Goal: Transaction & Acquisition: Purchase product/service

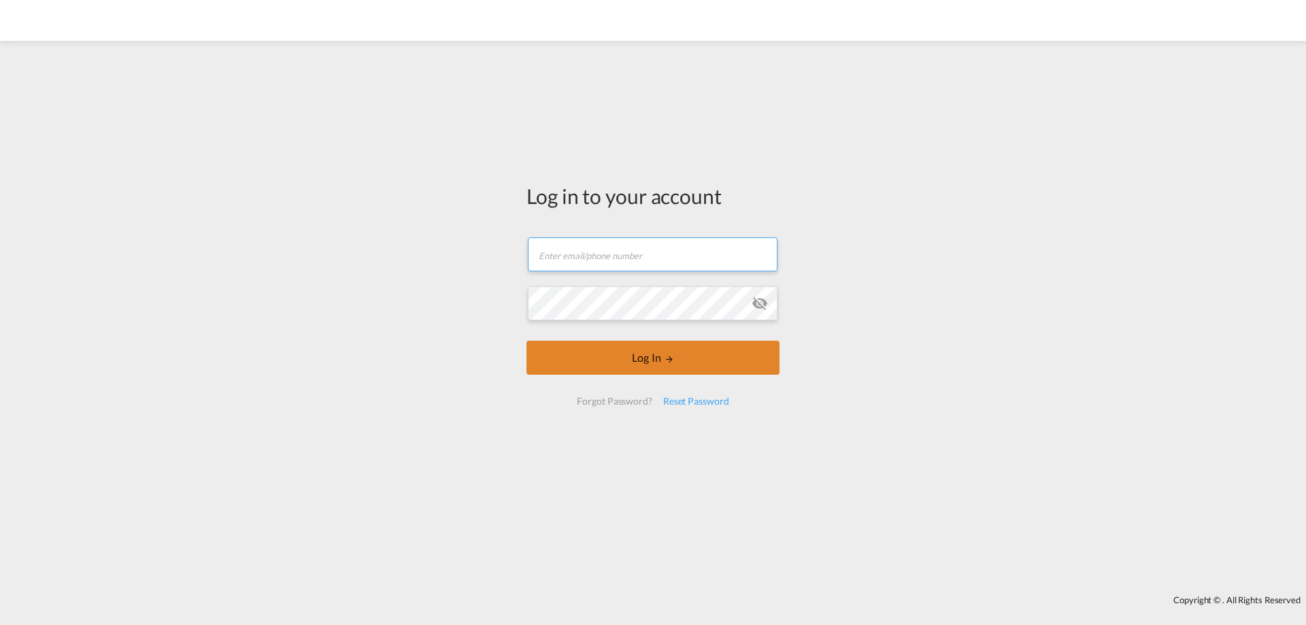
type input "[EMAIL_ADDRESS][DOMAIN_NAME]"
click at [729, 345] on button "Log In" at bounding box center [653, 358] width 253 height 34
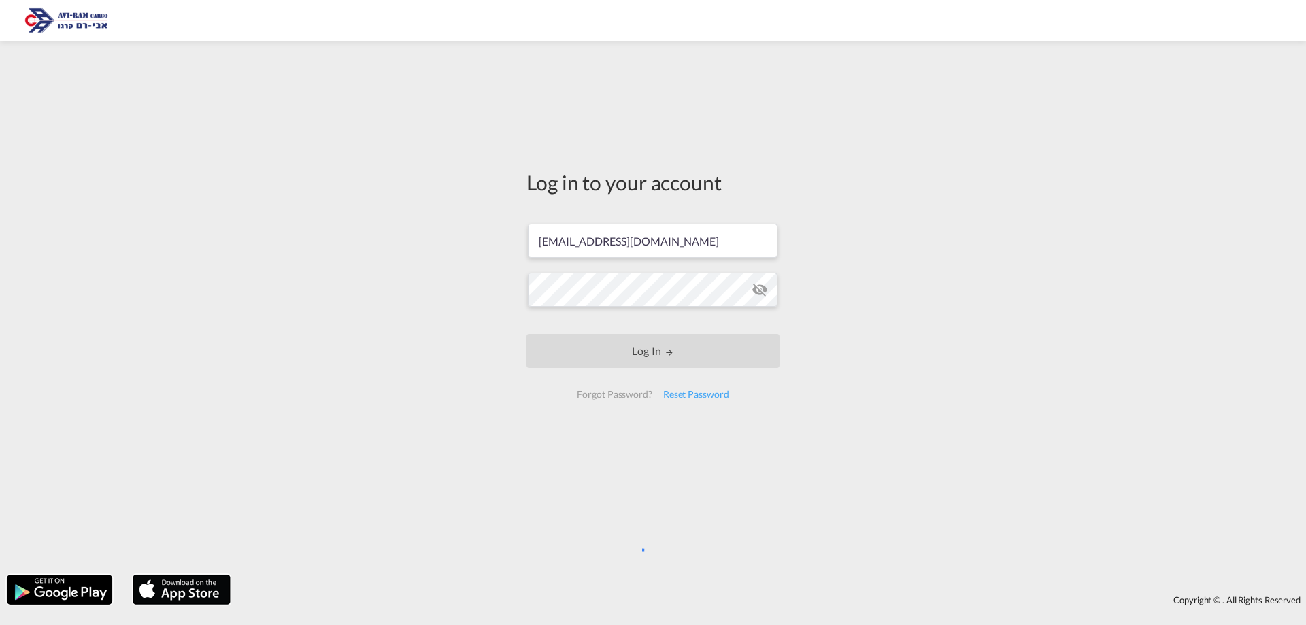
click at [268, 323] on div "Log in to your account yulia@aviram.co.il Log In Forgot Password? Reset Password" at bounding box center [653, 308] width 1306 height 521
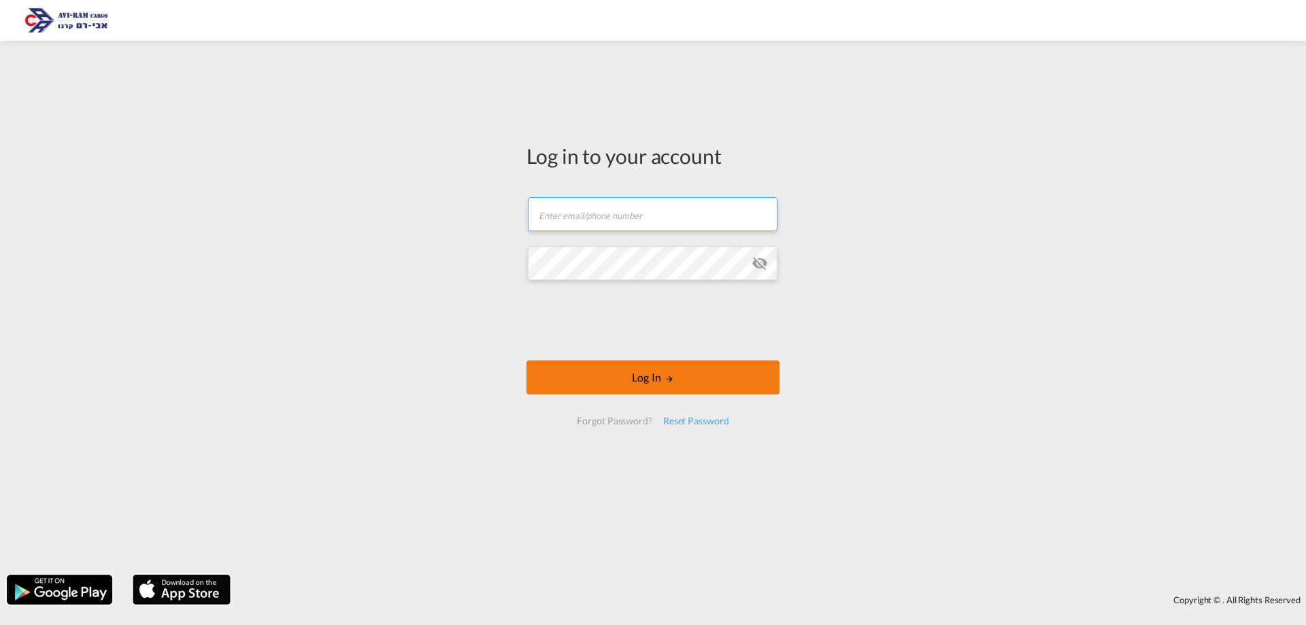
type input "[EMAIL_ADDRESS][DOMAIN_NAME]"
click at [597, 384] on button "Log In" at bounding box center [653, 378] width 253 height 34
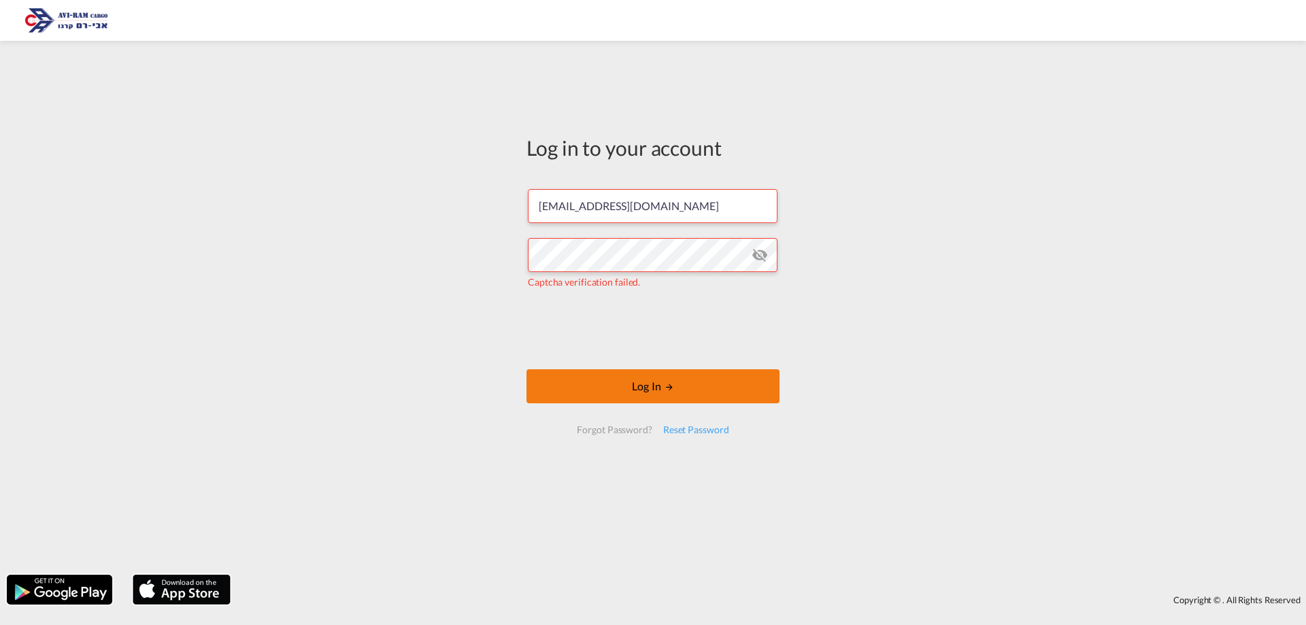
click at [574, 380] on button "Log In" at bounding box center [653, 386] width 253 height 34
click at [577, 393] on button "Log In" at bounding box center [653, 386] width 253 height 34
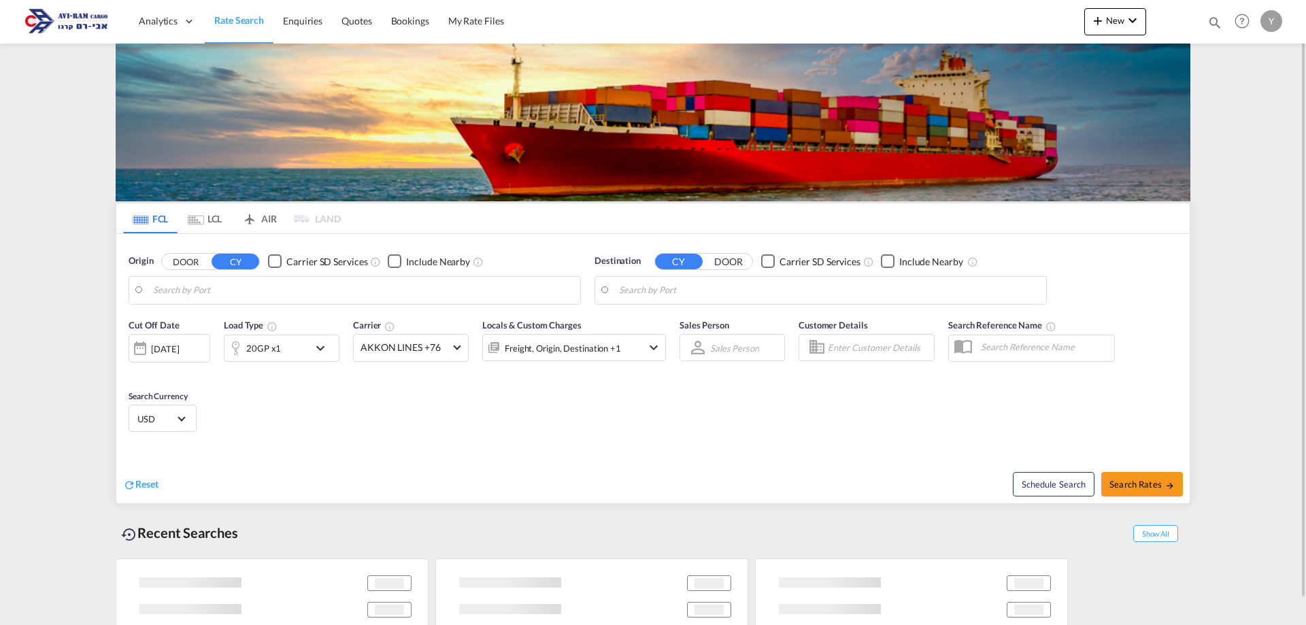
type input "[GEOGRAPHIC_DATA], [GEOGRAPHIC_DATA]"
type input "Ashdod [GEOGRAPHIC_DATA], [GEOGRAPHIC_DATA]"
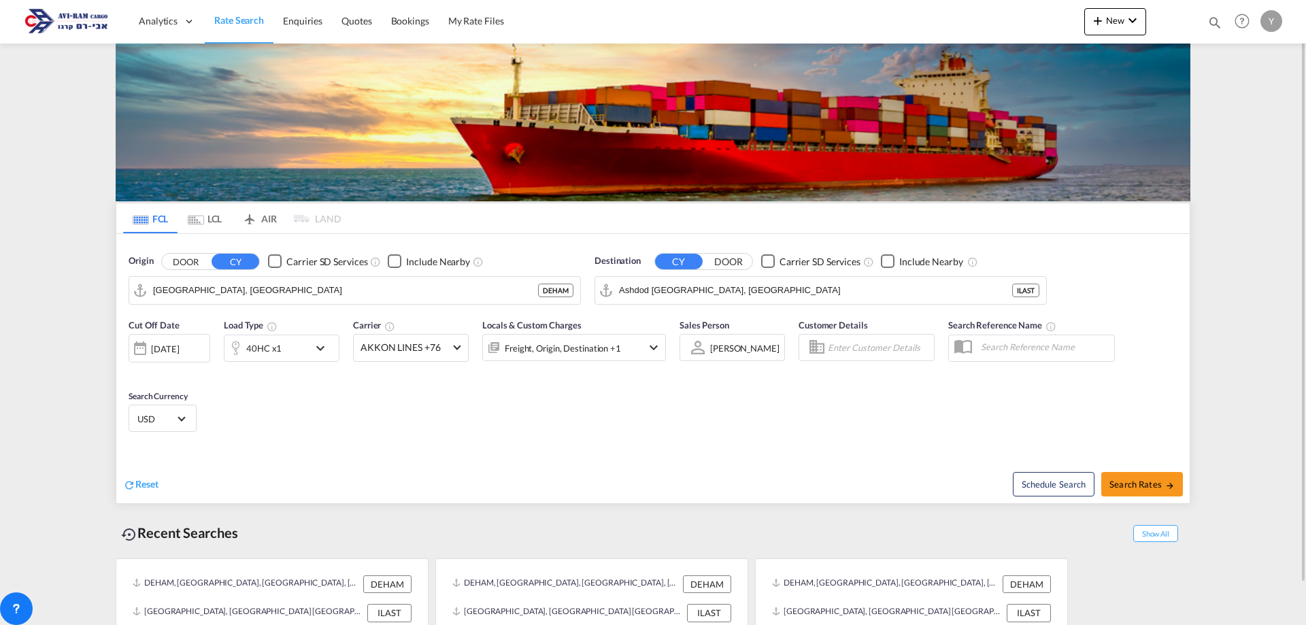
click at [195, 226] on md-tab-item "LCL" at bounding box center [205, 218] width 54 height 30
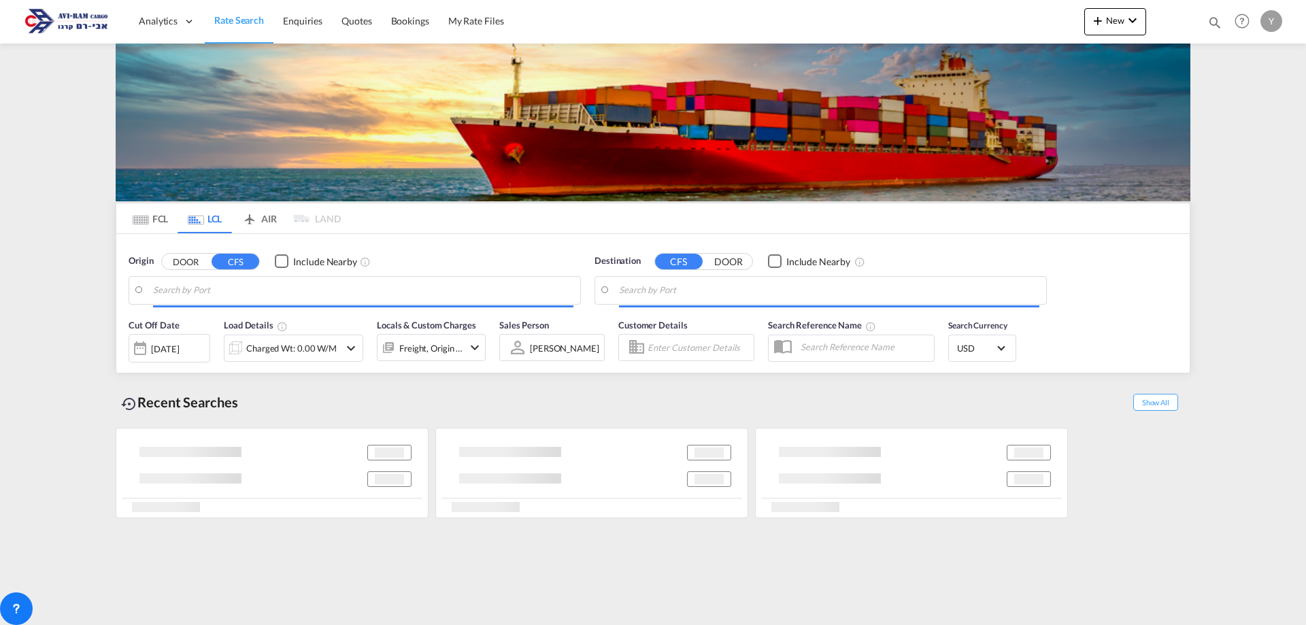
type input "Ningbo, ZJ, CNNGB"
type input "Ashdod, ILASH"
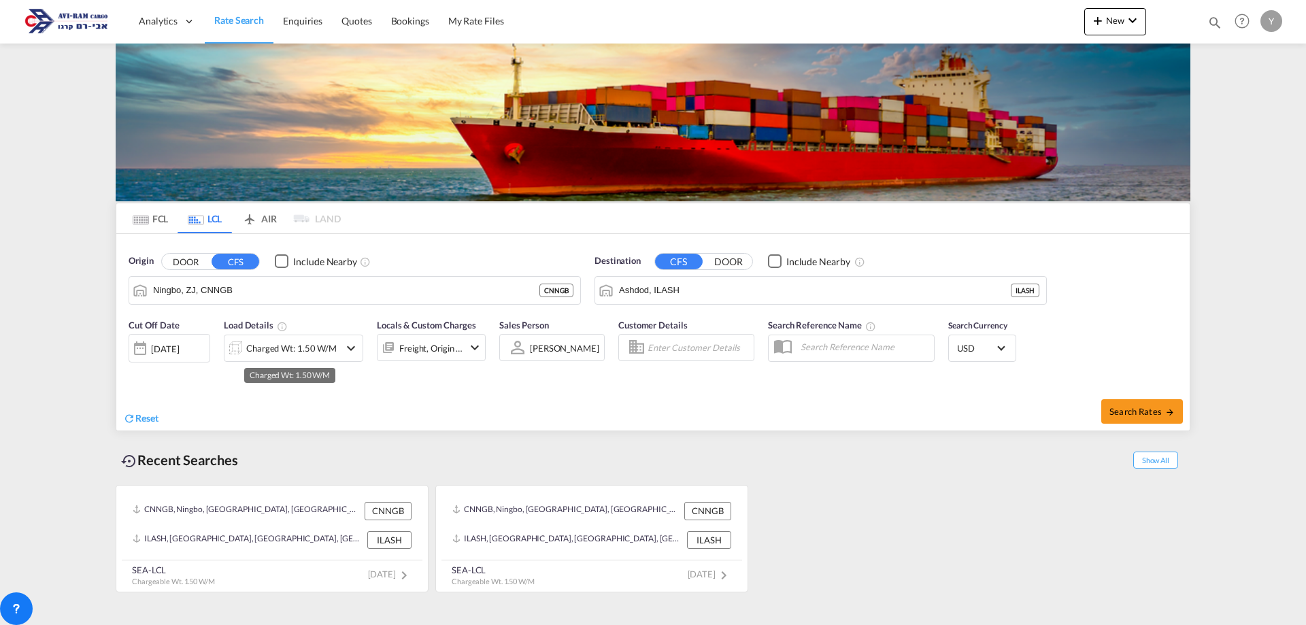
click at [280, 352] on div "Charged Wt: 1.50 W/M" at bounding box center [291, 348] width 90 height 19
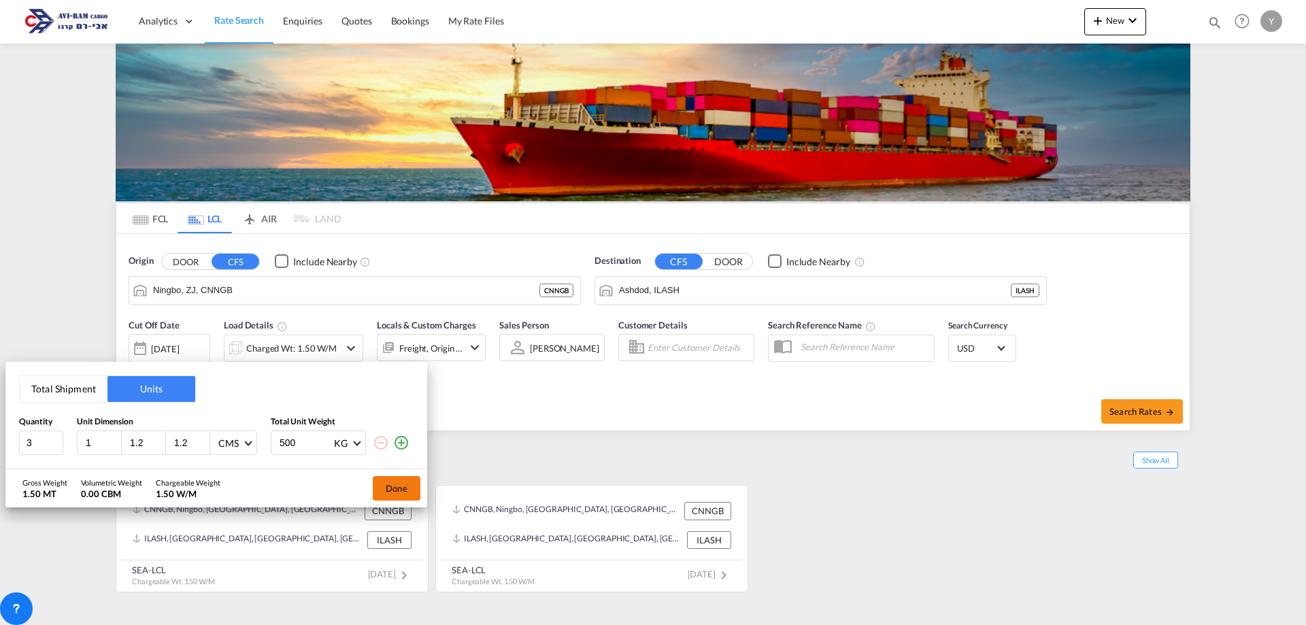
click at [380, 489] on button "Done" at bounding box center [397, 488] width 48 height 24
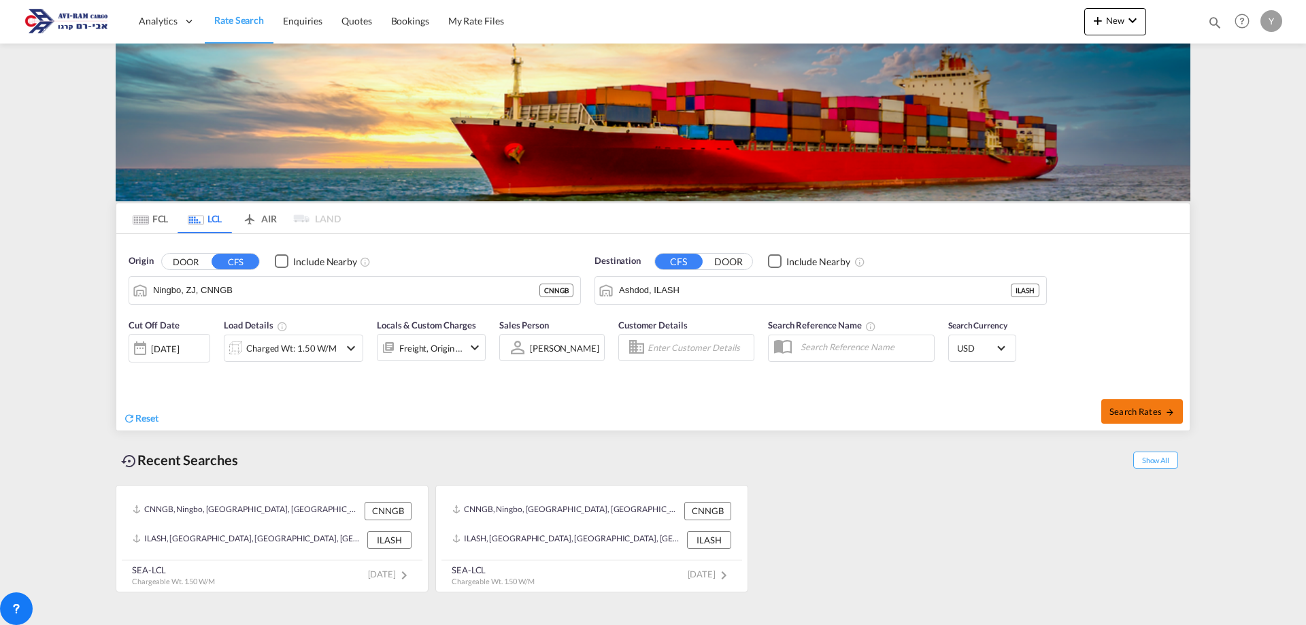
click at [1118, 406] on span "Search Rates" at bounding box center [1142, 411] width 65 height 11
type input "CNNGB to ILASH / [DATE]"
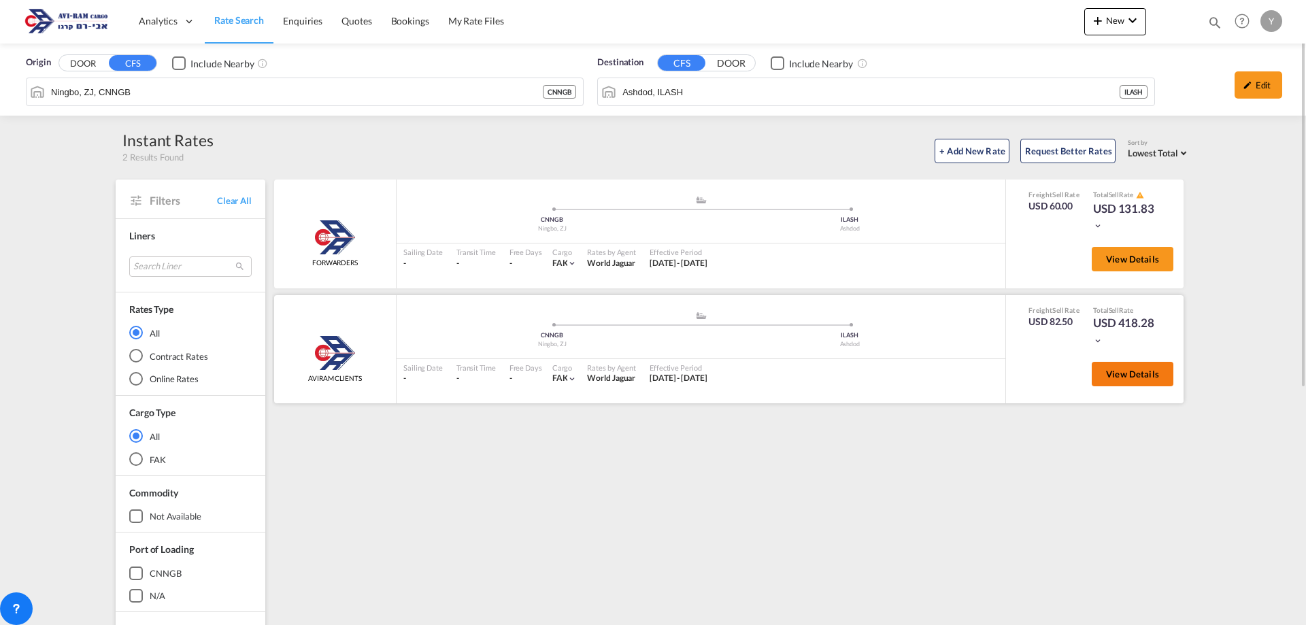
click at [1115, 374] on span "View Details" at bounding box center [1132, 374] width 53 height 11
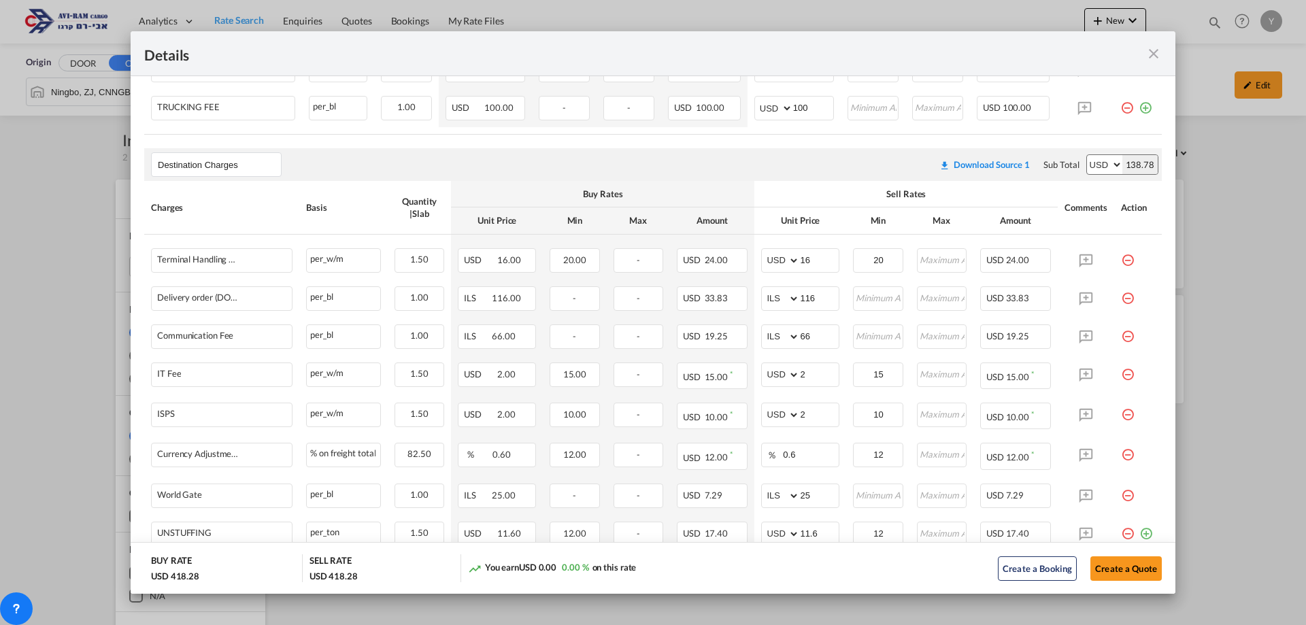
scroll to position [694, 0]
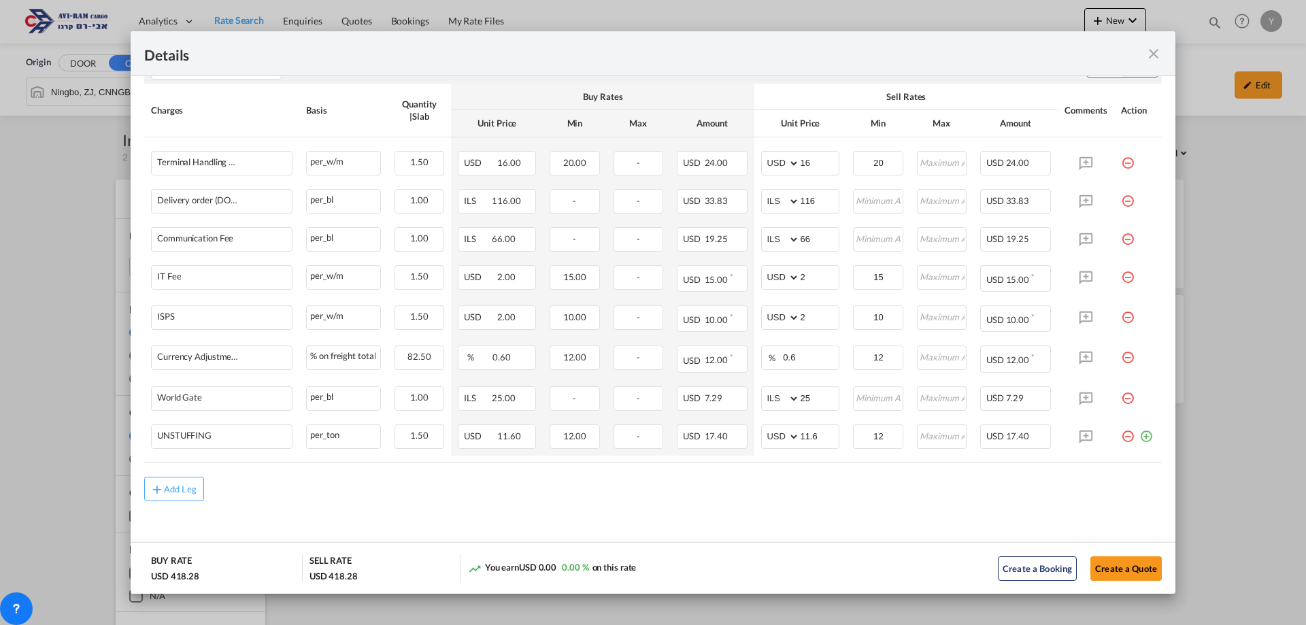
click at [1110, 563] on button "Create a Quote" at bounding box center [1126, 569] width 71 height 24
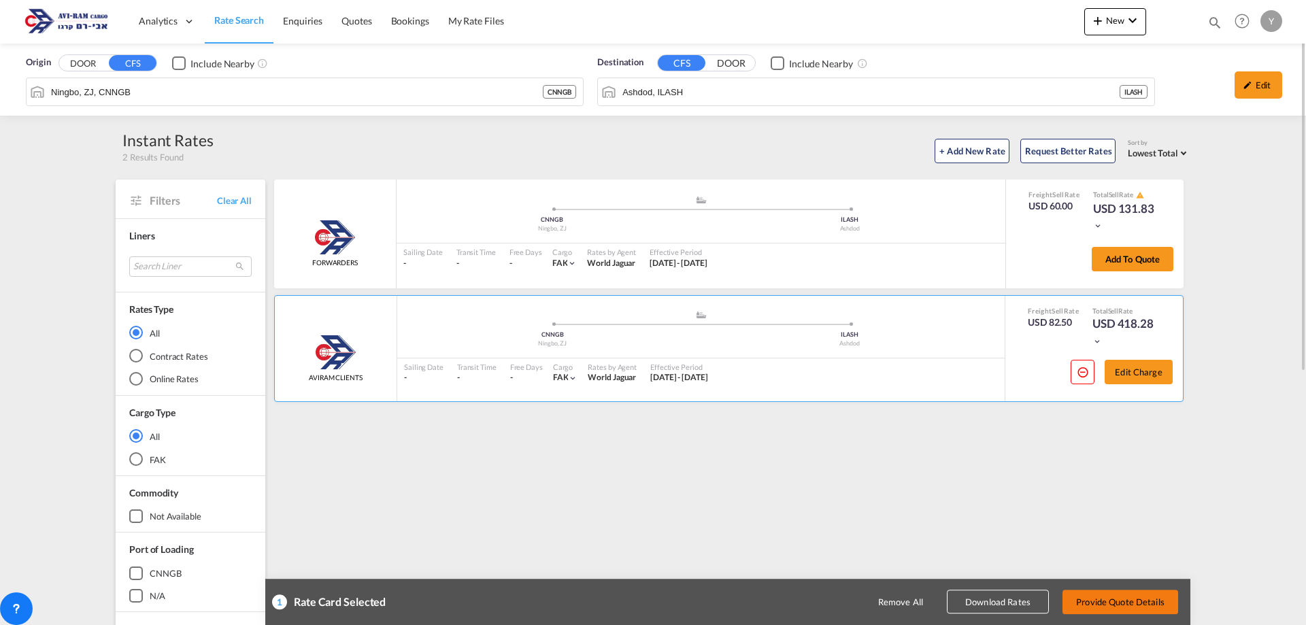
click at [1102, 602] on button "Provide Quote Details" at bounding box center [1121, 602] width 116 height 24
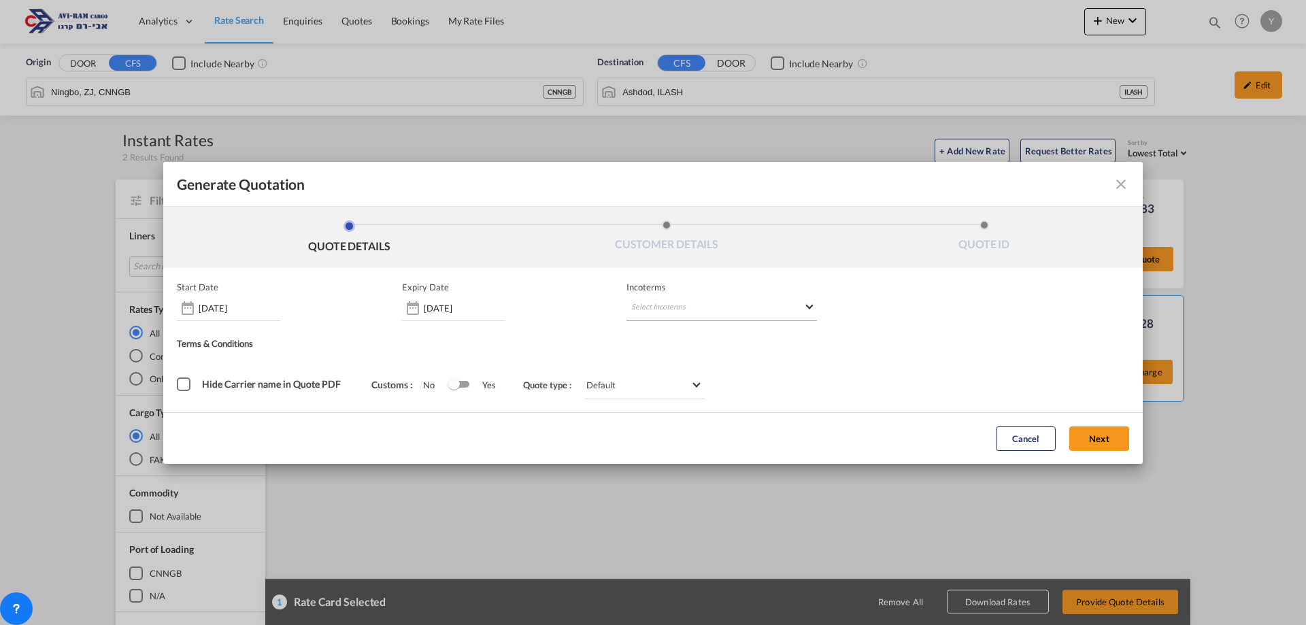
click at [686, 301] on md-select "Select Incoterms EXW - import Ex Works CPT - export Carrier Paid to CPT - impor…" at bounding box center [722, 309] width 191 height 24
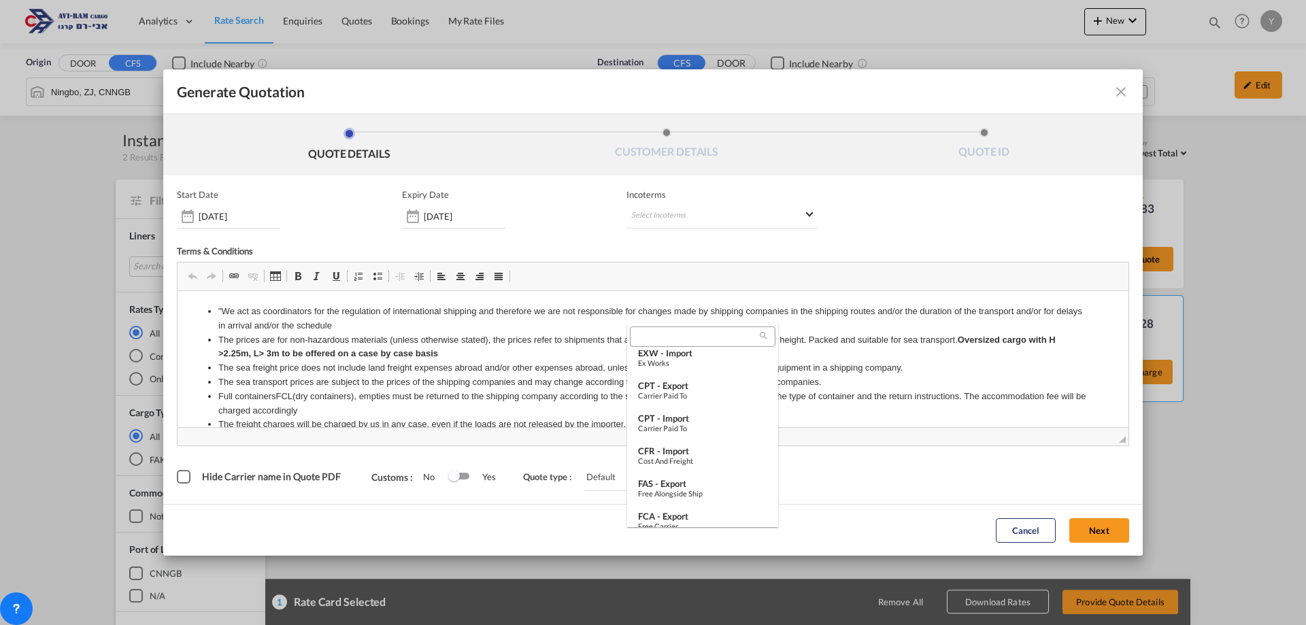
scroll to position [0, 0]
click at [704, 374] on div "Ex Works" at bounding box center [702, 370] width 129 height 9
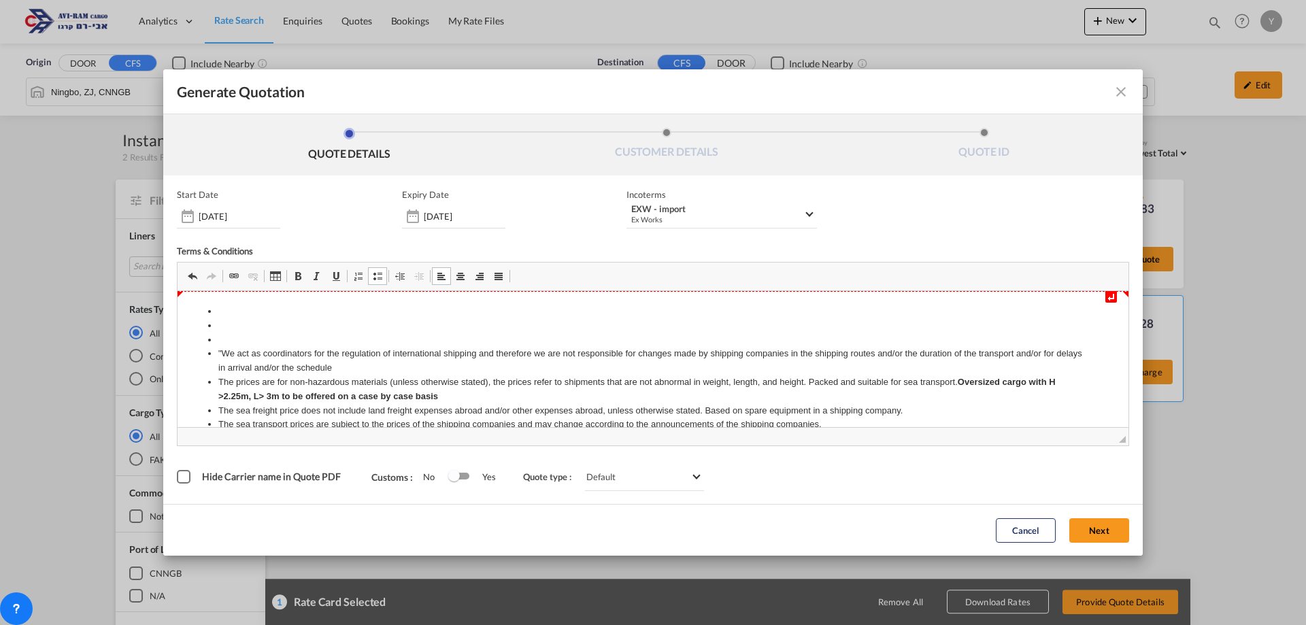
click at [233, 316] on li "Editor, editor2" at bounding box center [653, 312] width 870 height 14
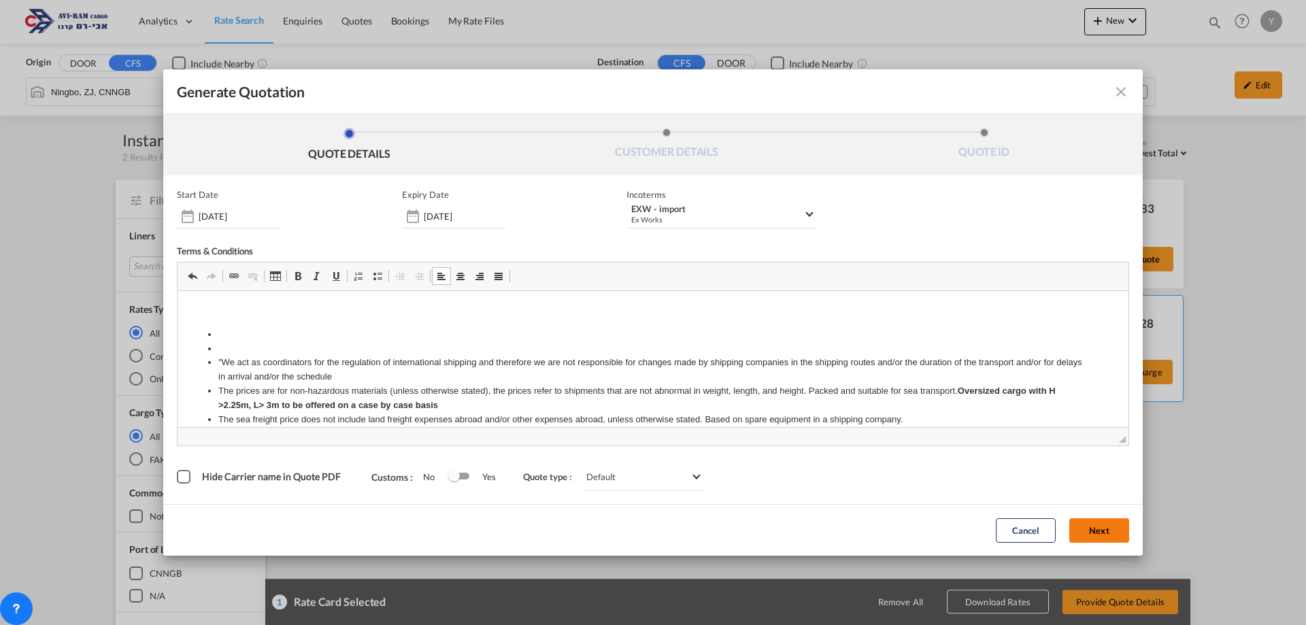
click at [1110, 531] on button "Next" at bounding box center [1100, 531] width 60 height 24
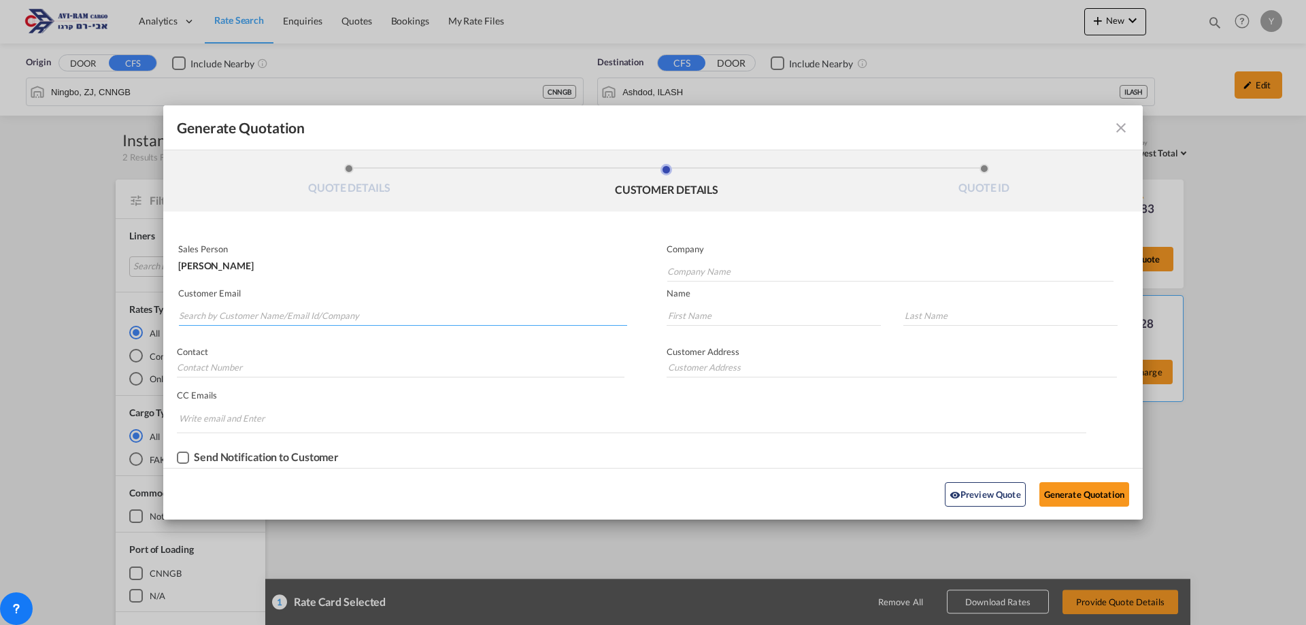
click at [265, 314] on input "Search by Customer Name/Email Id/Company" at bounding box center [403, 316] width 448 height 20
type input "noy"
click at [220, 349] on div "Noy Barzilay cs1@aviram.co.il | Aviram Cargo 1990 LTD" at bounding box center [402, 344] width 449 height 37
type input "Aviram Cargo 1990 LTD"
type input "cs1@aviram.co.il"
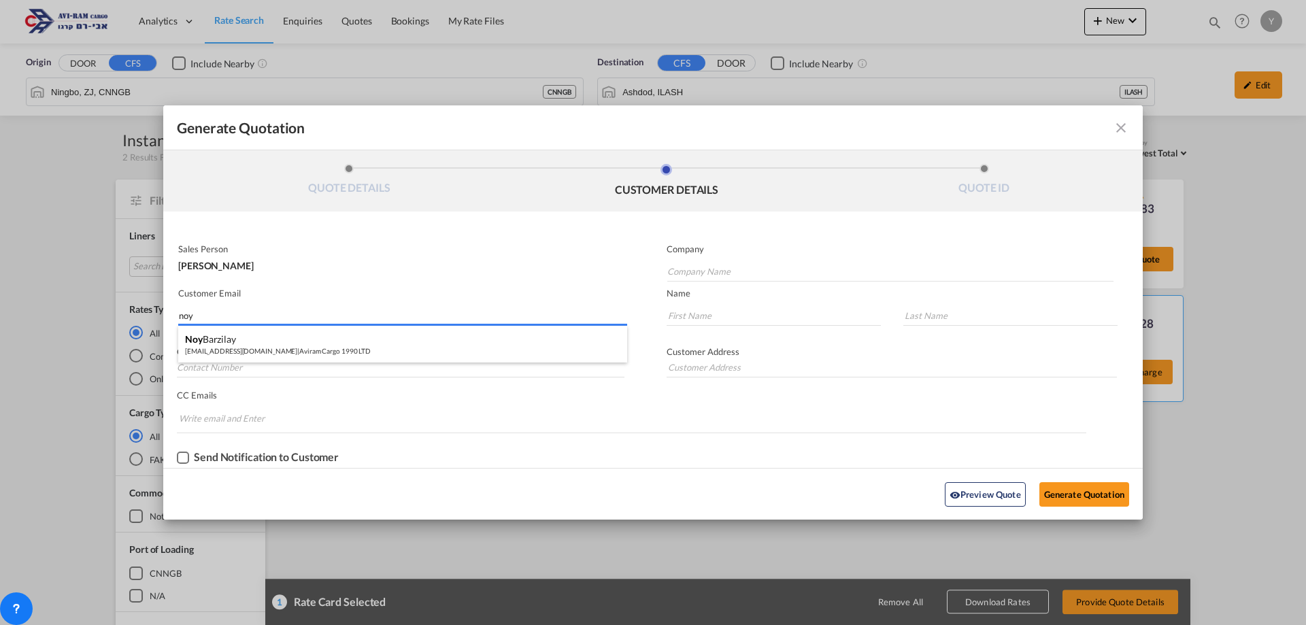
type input "Noy"
type input "Barzilay"
type input "."
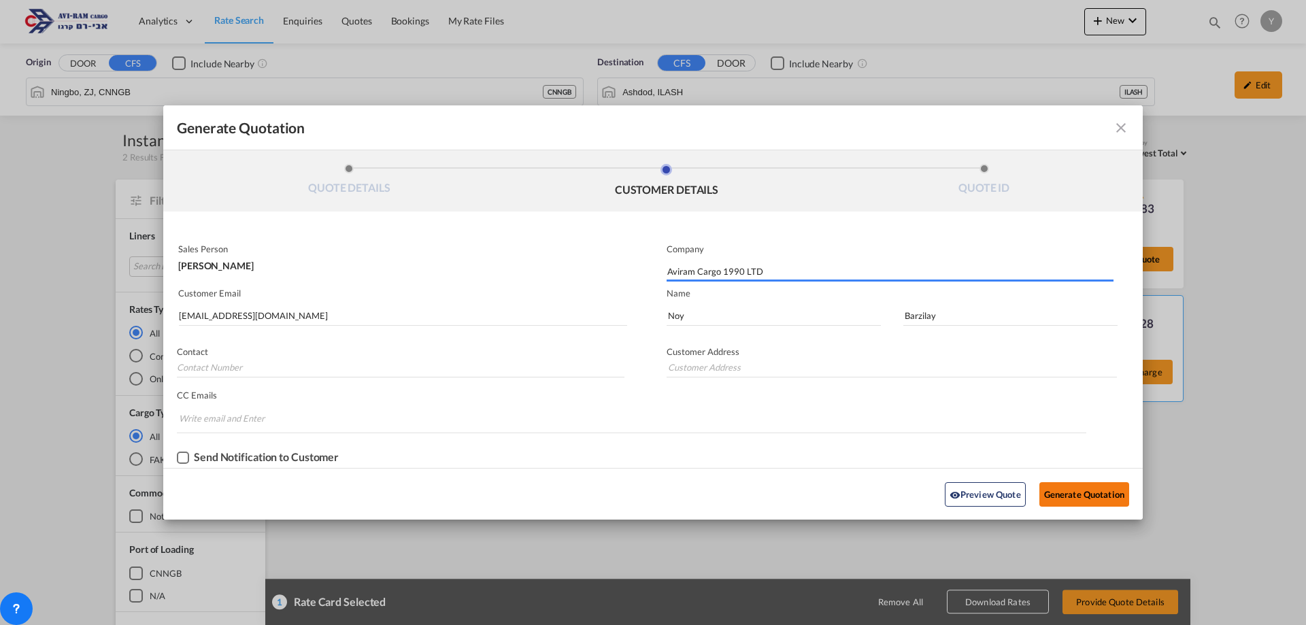
click at [1062, 488] on button "Generate Quotation" at bounding box center [1085, 494] width 90 height 24
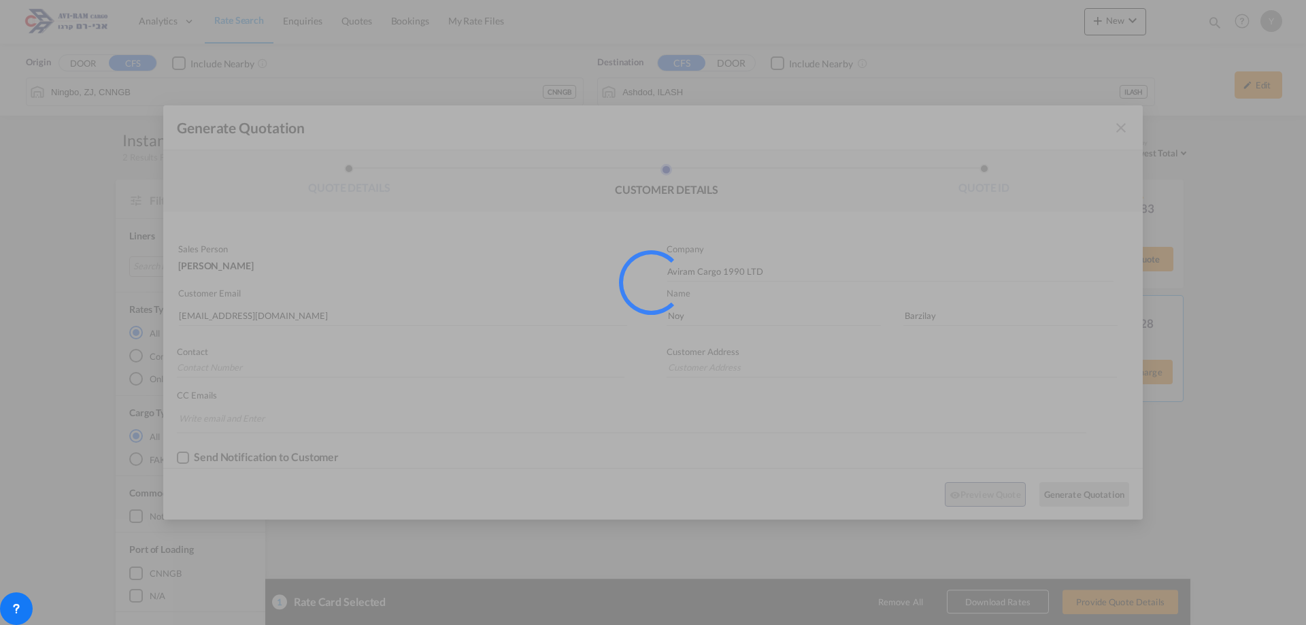
type input "."
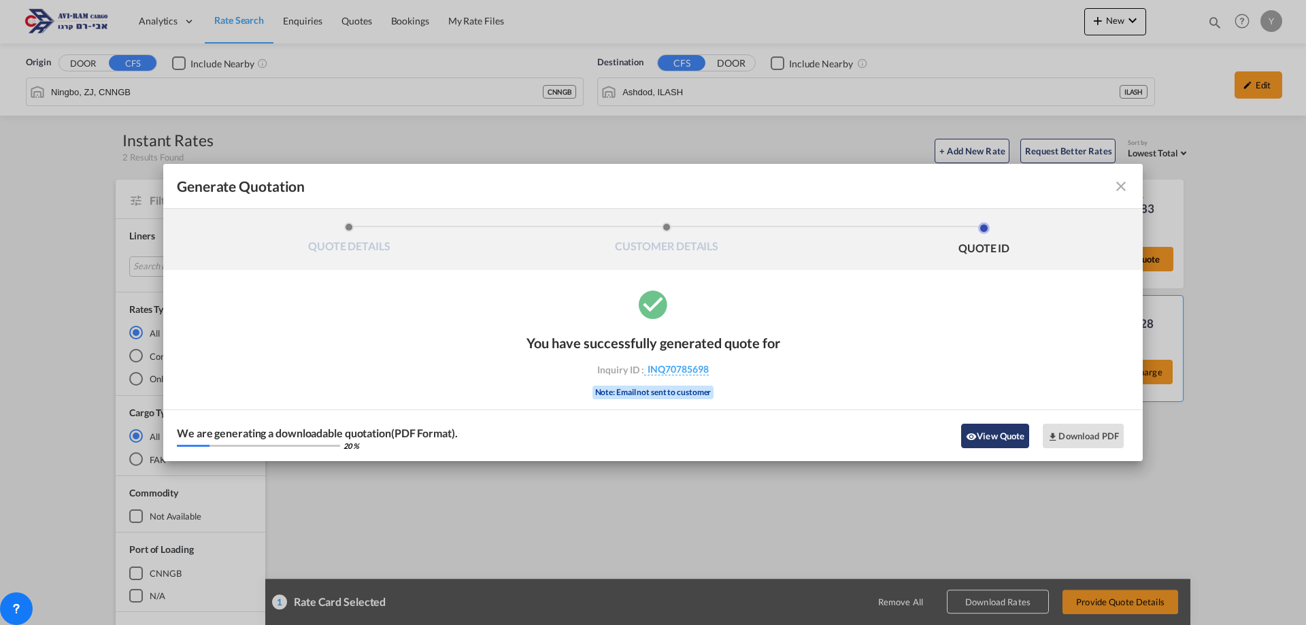
click at [1014, 427] on button "View Quote" at bounding box center [995, 436] width 68 height 24
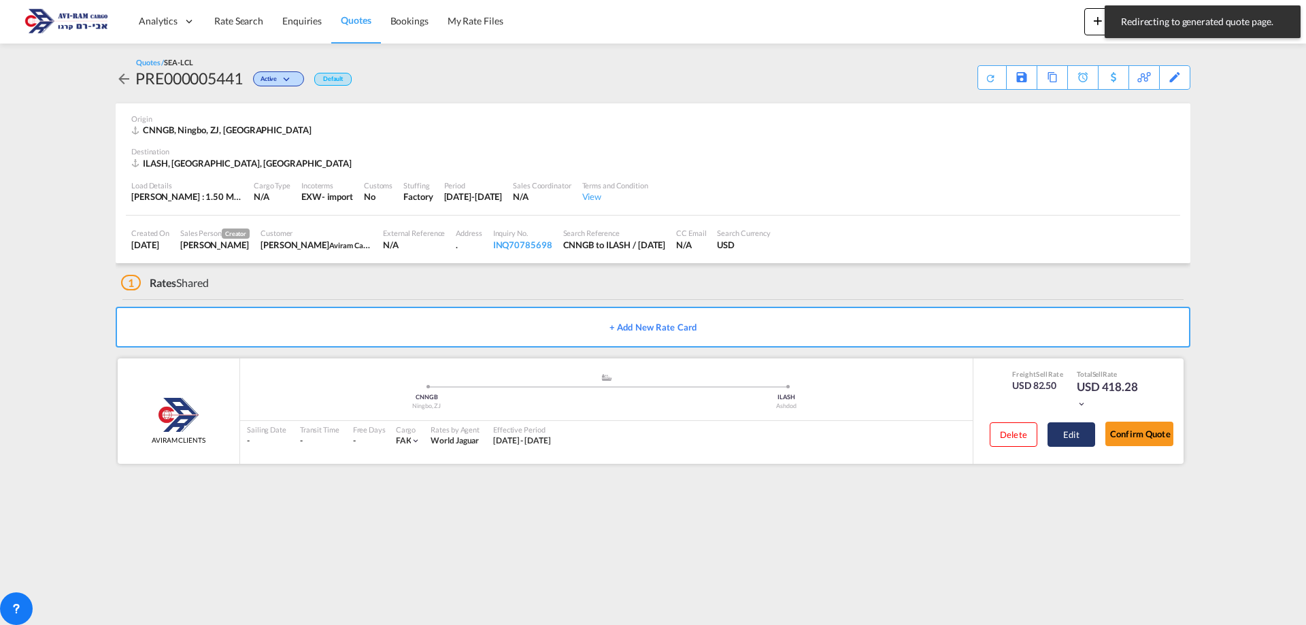
click at [1072, 436] on button "Edit" at bounding box center [1072, 435] width 48 height 24
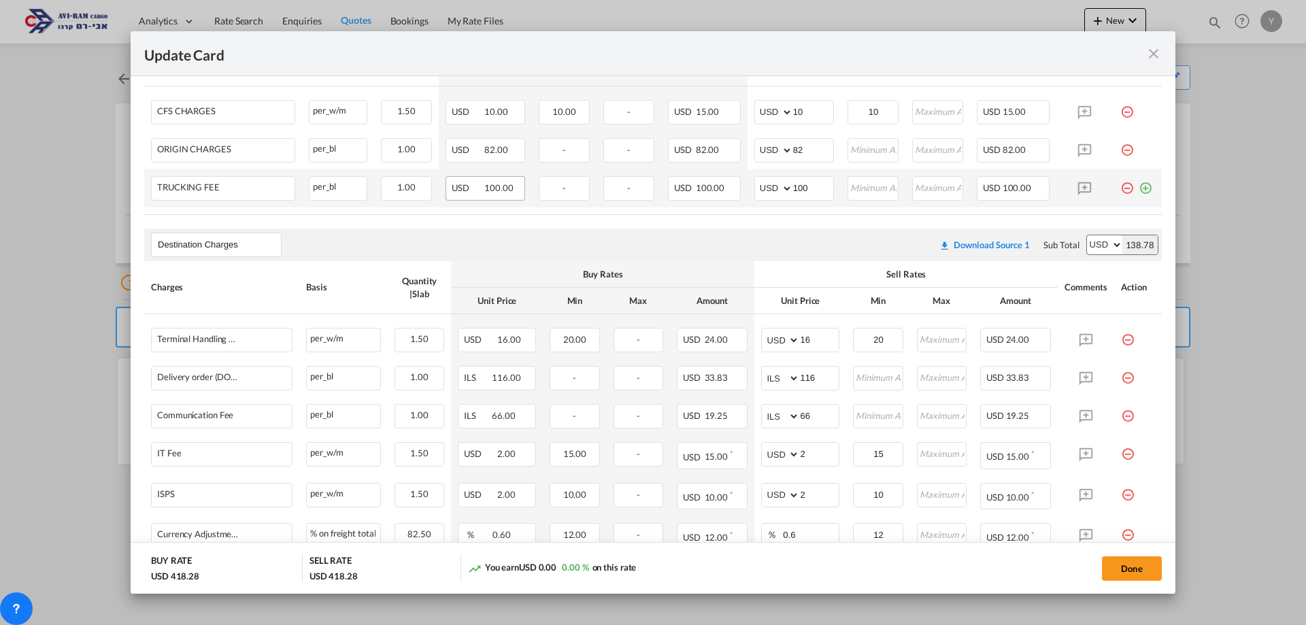
scroll to position [493, 0]
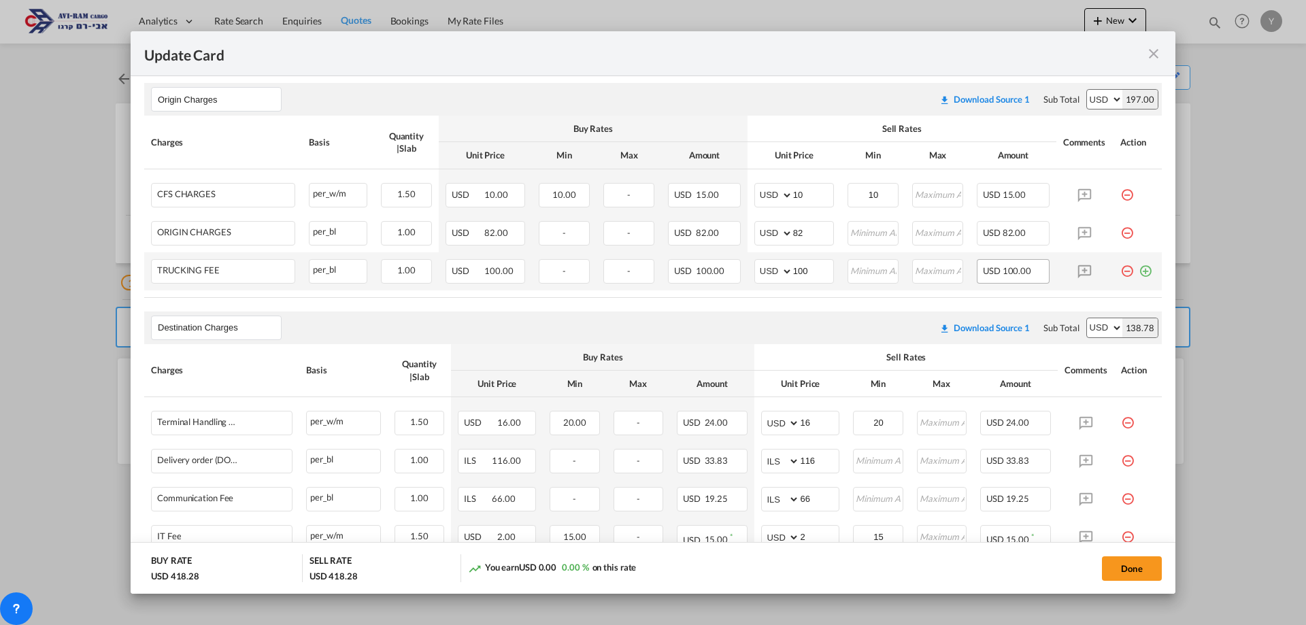
click at [1010, 279] on div "USD 100.00" at bounding box center [1013, 271] width 73 height 24
click at [793, 274] on input "100" at bounding box center [813, 270] width 40 height 20
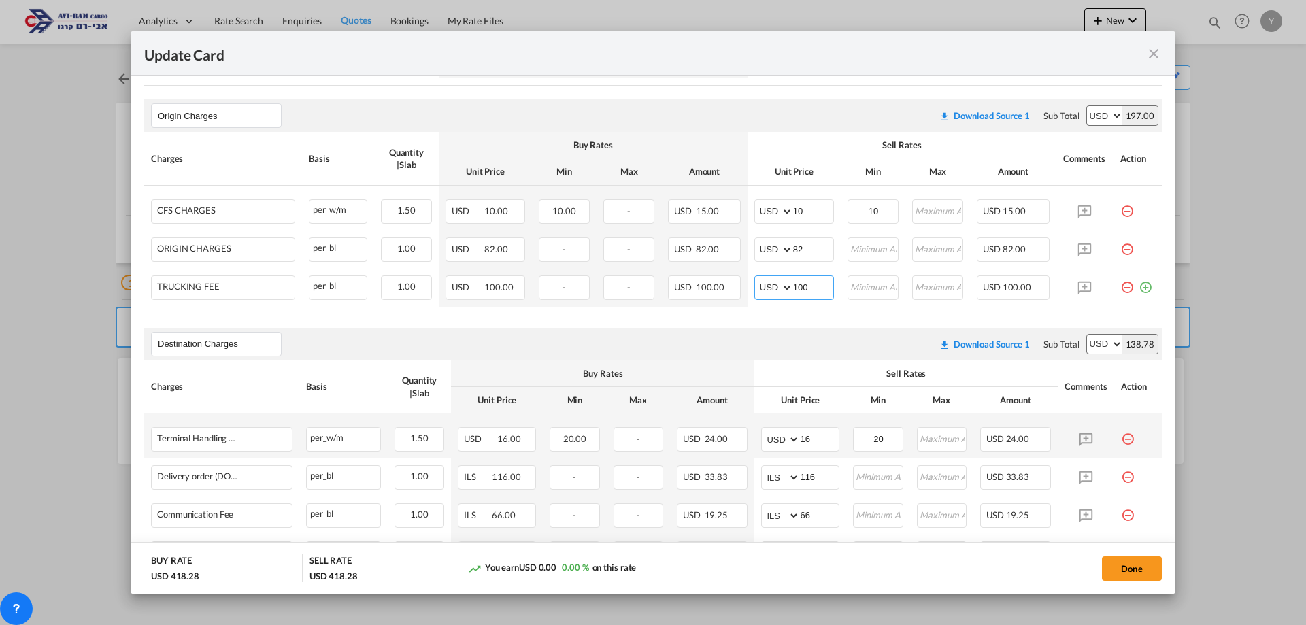
scroll to position [340, 0]
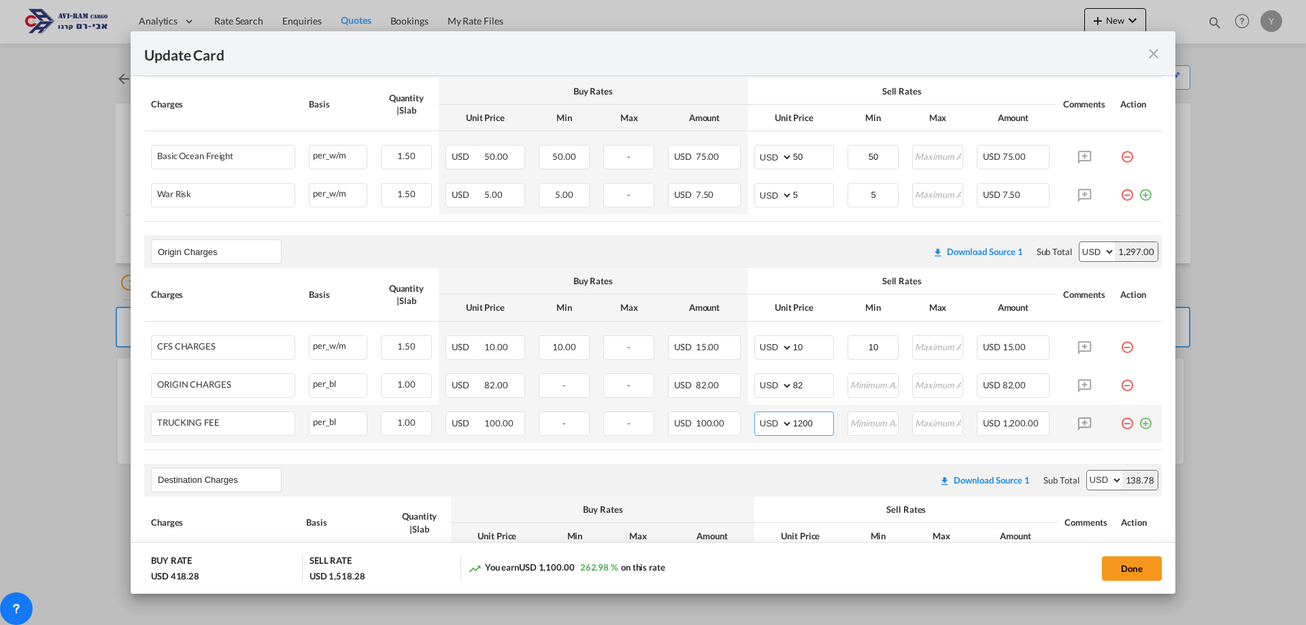
drag, startPoint x: 809, startPoint y: 422, endPoint x: 788, endPoint y: 429, distance: 22.2
click at [793, 429] on input "1200" at bounding box center [813, 422] width 40 height 20
type input "500"
click at [796, 463] on air-lcl-rate-modification "Main Freight Please enter leg name Leg Name Already Exists Download Source 1 Su…" at bounding box center [653, 473] width 1018 height 883
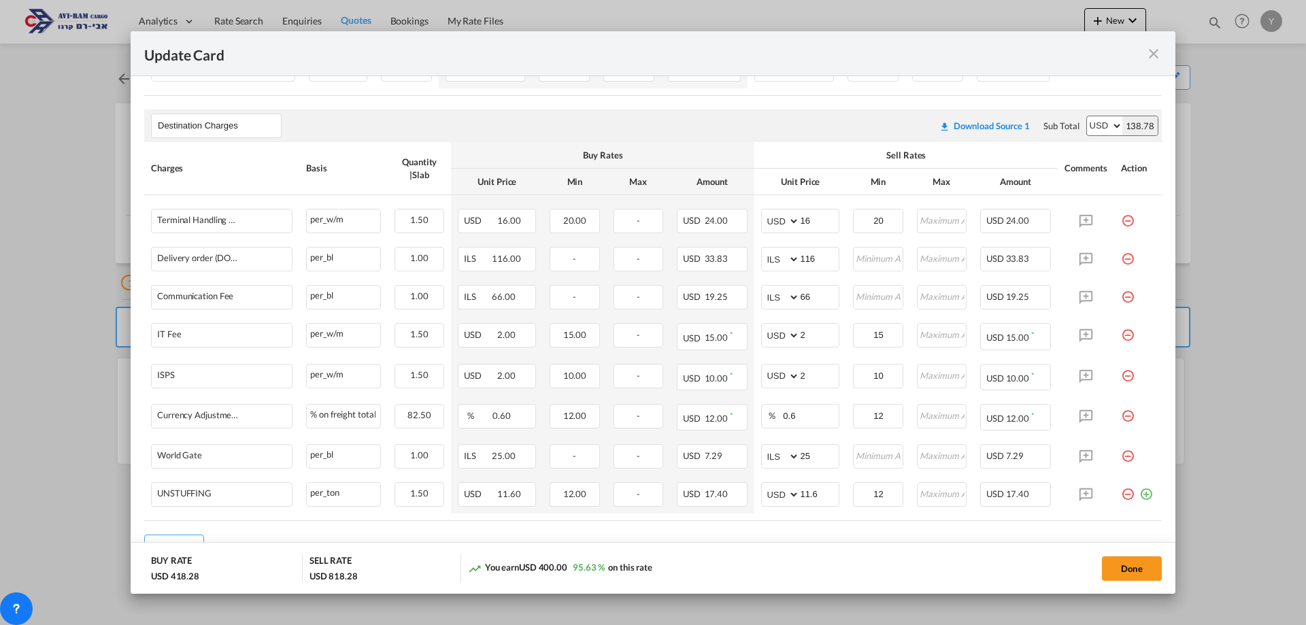
scroll to position [765, 0]
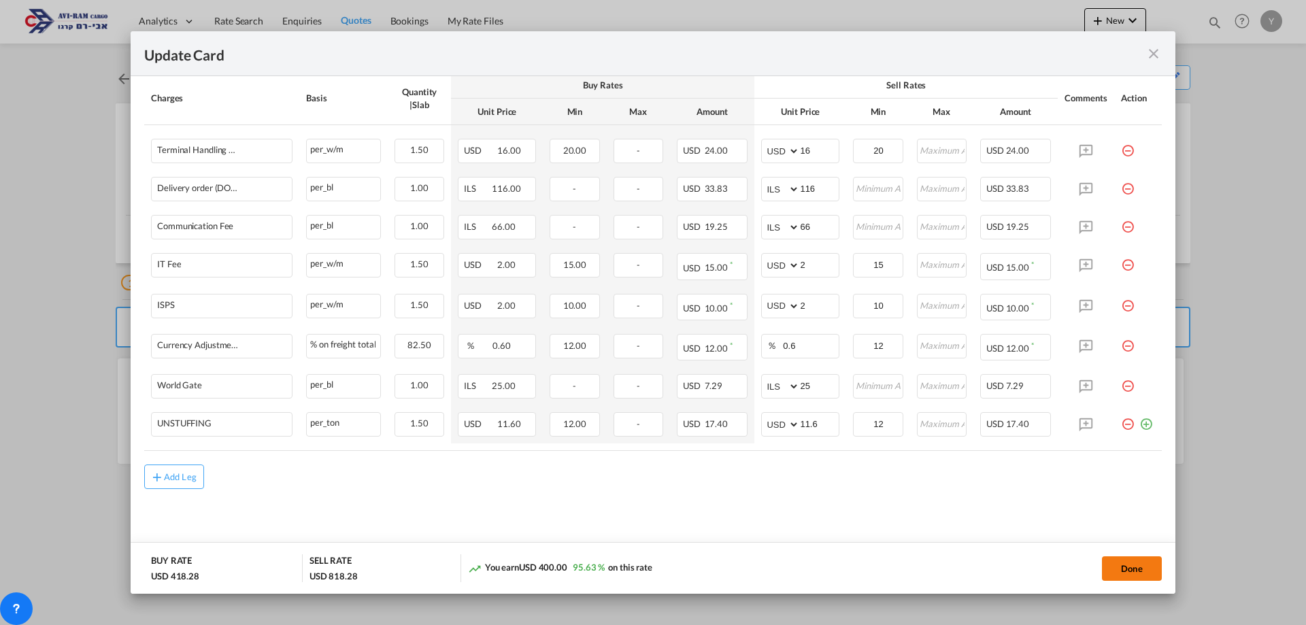
click at [1150, 562] on button "Done" at bounding box center [1132, 569] width 60 height 24
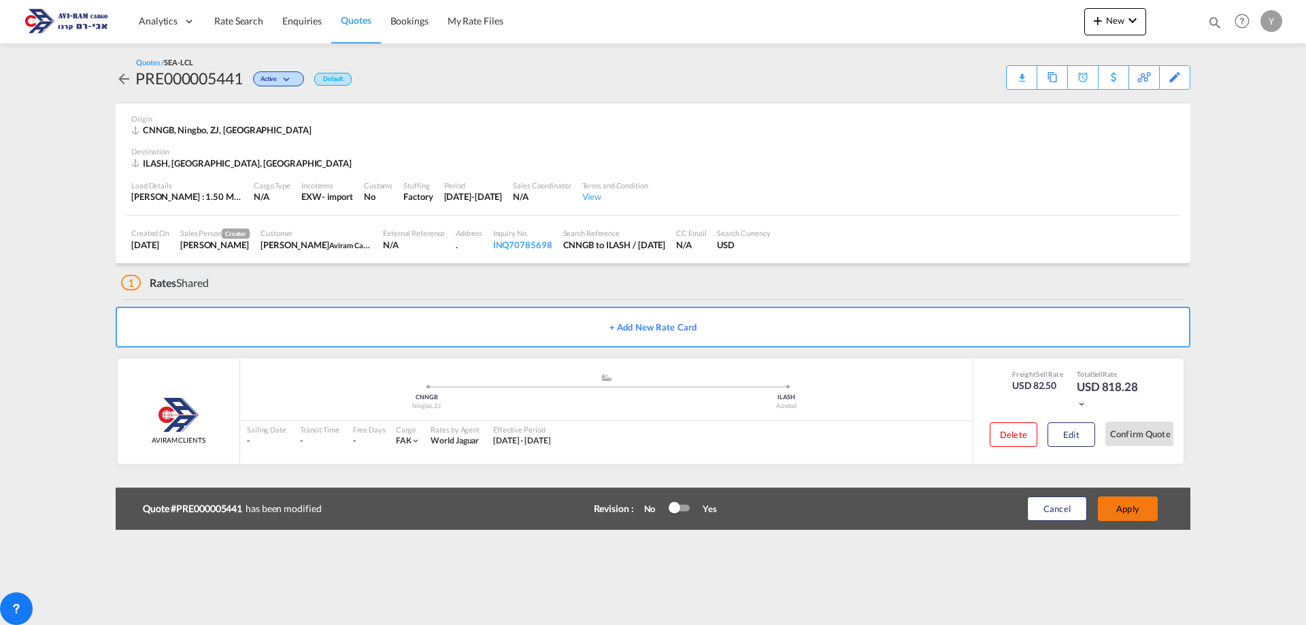
click at [1145, 509] on button "Apply" at bounding box center [1128, 509] width 60 height 24
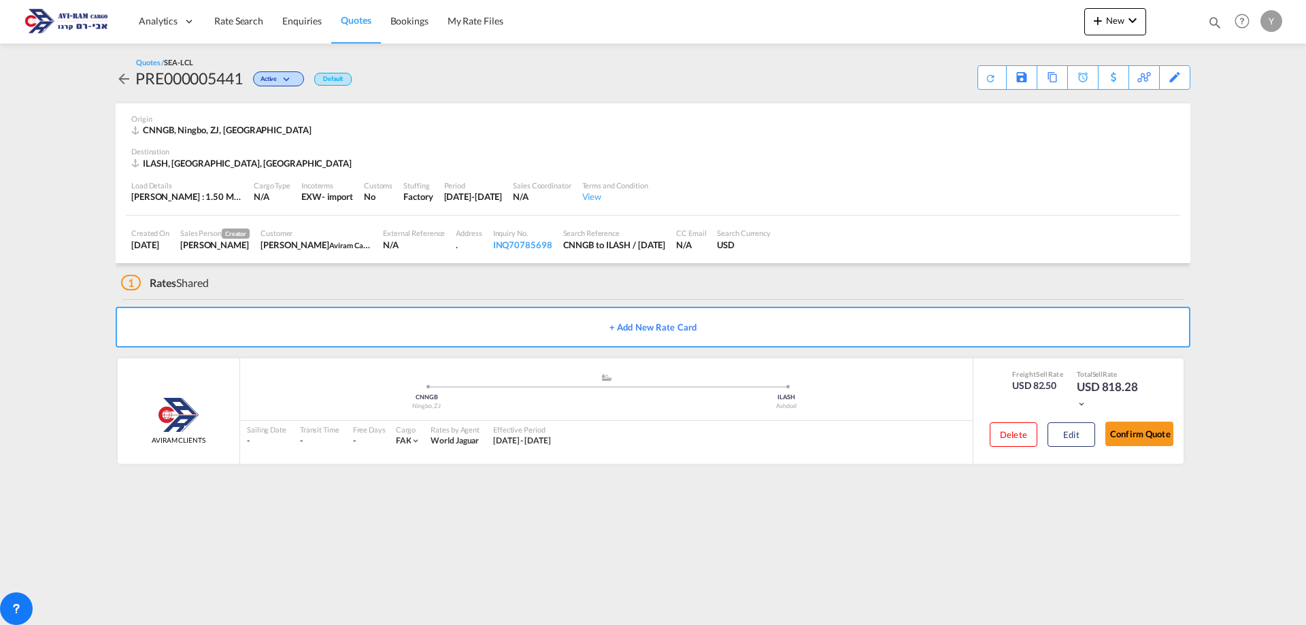
click at [1130, 434] on button "Confirm Quote" at bounding box center [1140, 434] width 68 height 24
click at [1140, 442] on button "Confirm Quote" at bounding box center [1140, 434] width 68 height 24
